Goal: Check status: Check status

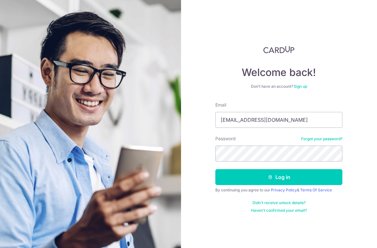
click at [215, 169] on button "Log in" at bounding box center [278, 177] width 127 height 16
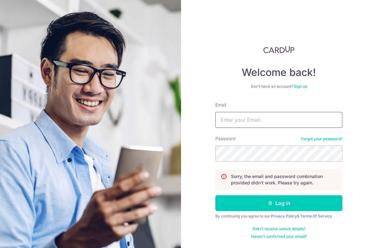
click at [276, 125] on input "Email" at bounding box center [278, 120] width 127 height 16
type input "[EMAIL_ADDRESS][DOMAIN_NAME]"
click at [215, 195] on button "Log in" at bounding box center [278, 203] width 127 height 16
click at [245, 129] on form "Email Password Forgot your password? Sorry, the email and password combination …" at bounding box center [278, 170] width 127 height 137
click at [258, 113] on input "Email" at bounding box center [278, 120] width 127 height 16
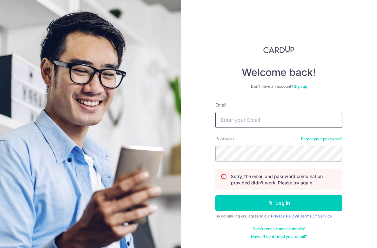
type input "[EMAIL_ADDRESS][DOMAIN_NAME]"
click at [215, 195] on button "Log in" at bounding box center [278, 203] width 127 height 16
click at [270, 123] on input "Email" at bounding box center [278, 120] width 127 height 16
type input "[EMAIL_ADDRESS][DOMAIN_NAME]"
click at [215, 195] on button "Log in" at bounding box center [278, 203] width 127 height 16
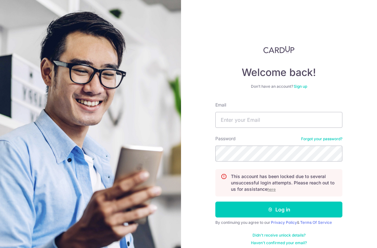
click at [271, 190] on u "here" at bounding box center [271, 189] width 8 height 5
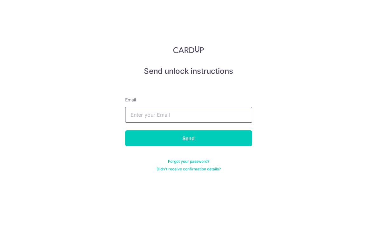
click at [186, 114] on input "text" at bounding box center [188, 115] width 127 height 16
type input "[EMAIL_ADDRESS][DOMAIN_NAME]"
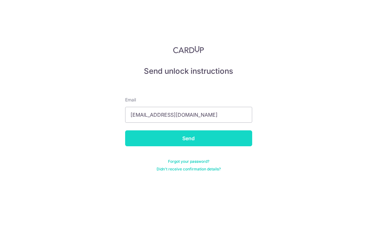
click at [166, 144] on input "Send" at bounding box center [188, 138] width 127 height 16
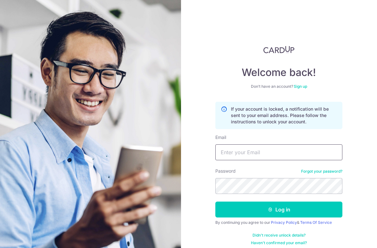
click at [263, 157] on input "Email" at bounding box center [278, 152] width 127 height 16
type input "[EMAIL_ADDRESS][DOMAIN_NAME]"
click at [215, 201] on button "Log in" at bounding box center [278, 209] width 127 height 16
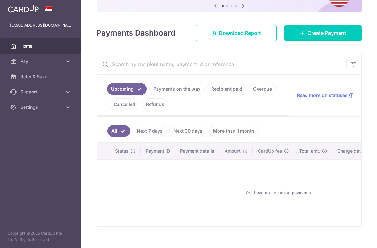
scroll to position [81, 0]
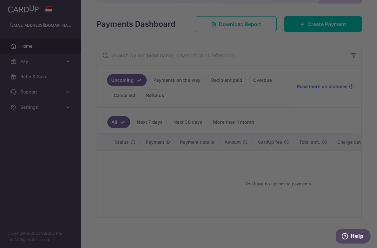
click at [226, 117] on div at bounding box center [190, 125] width 381 height 250
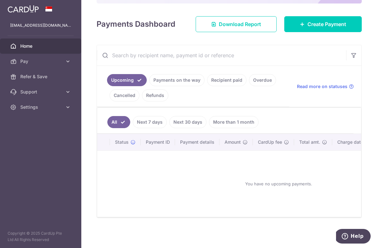
click at [177, 77] on link "Payments on the way" at bounding box center [176, 80] width 55 height 12
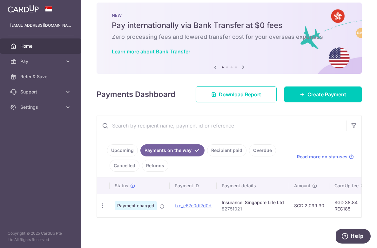
scroll to position [11, 0]
click at [102, 202] on icon "button" at bounding box center [102, 205] width 7 height 7
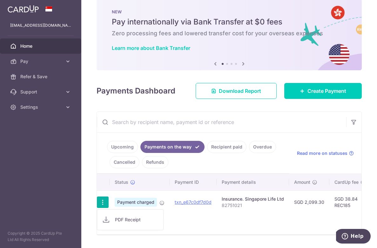
click at [128, 145] on link "Upcoming" at bounding box center [122, 147] width 31 height 12
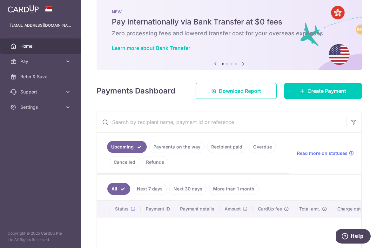
click at [234, 186] on link "More than 1 month" at bounding box center [234, 189] width 50 height 12
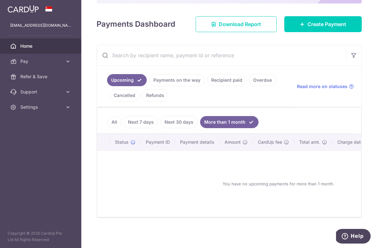
scroll to position [81, 0]
click at [184, 75] on link "Payments on the way" at bounding box center [176, 80] width 55 height 12
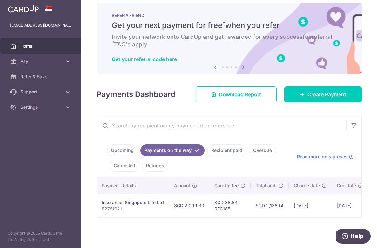
scroll to position [0, 141]
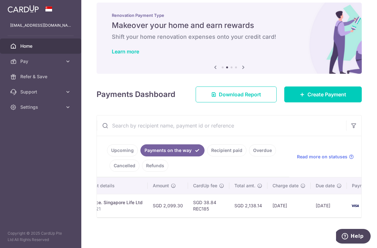
click at [173, 202] on td "SGD 2,099.30" at bounding box center [168, 205] width 40 height 23
copy td "2,099.30"
click at [206, 198] on td "SGD 38.84 REC185" at bounding box center [208, 205] width 41 height 23
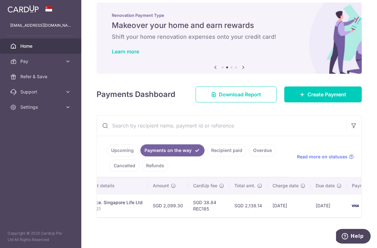
copy td "38.84"
